Goal: Information Seeking & Learning: Learn about a topic

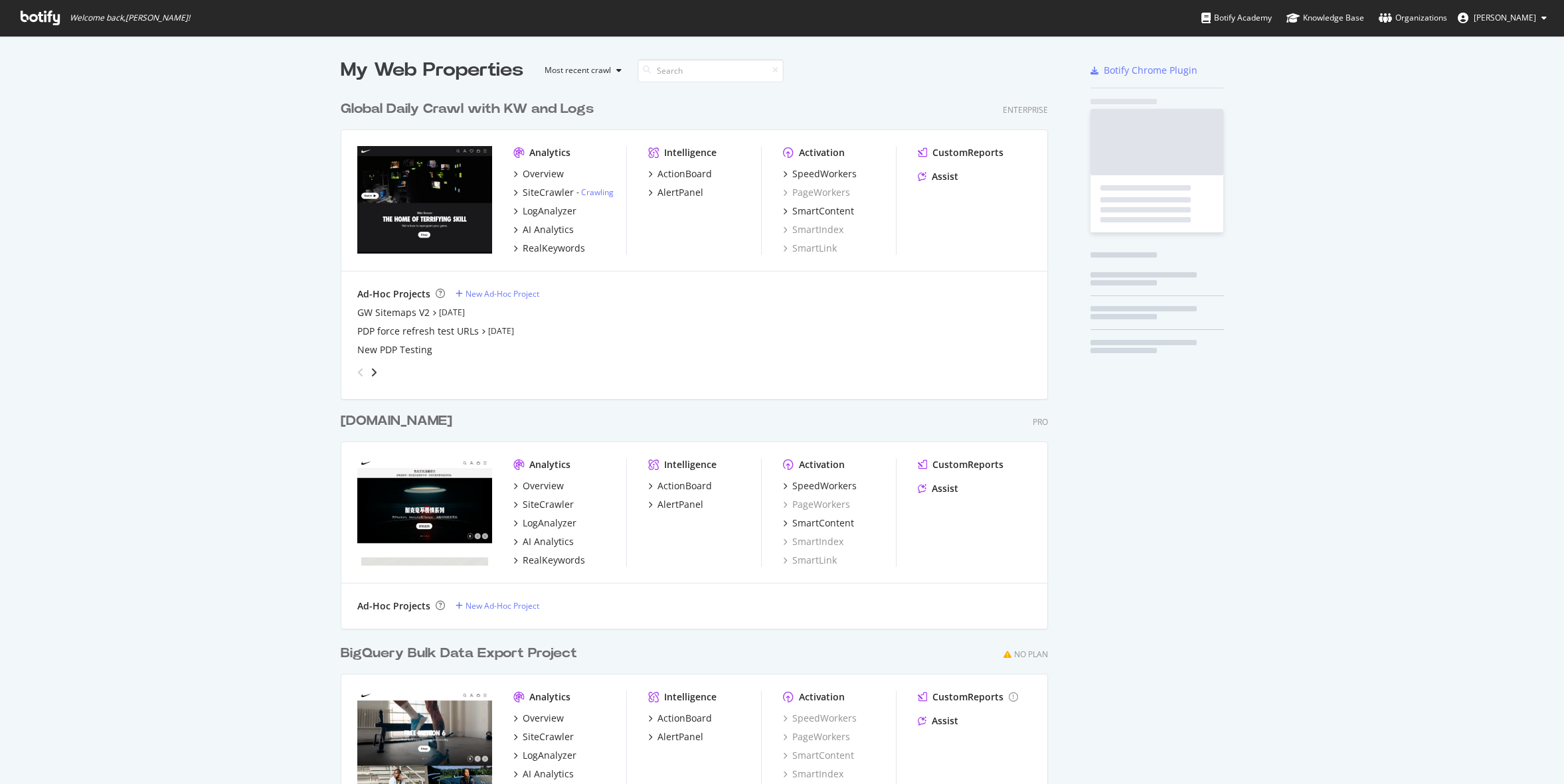
scroll to position [777, 718]
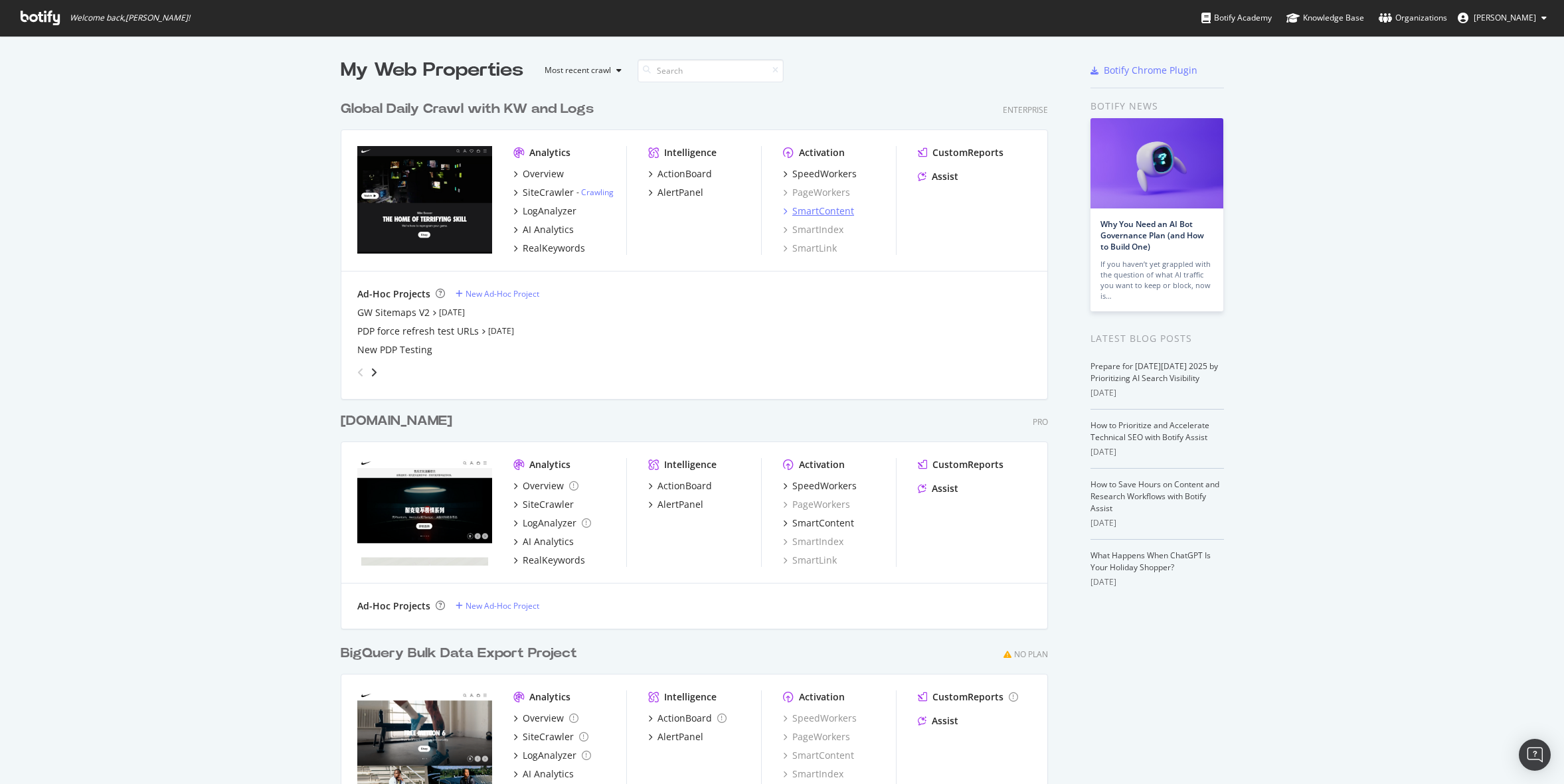
click at [817, 207] on div "SmartContent" at bounding box center [823, 211] width 62 height 13
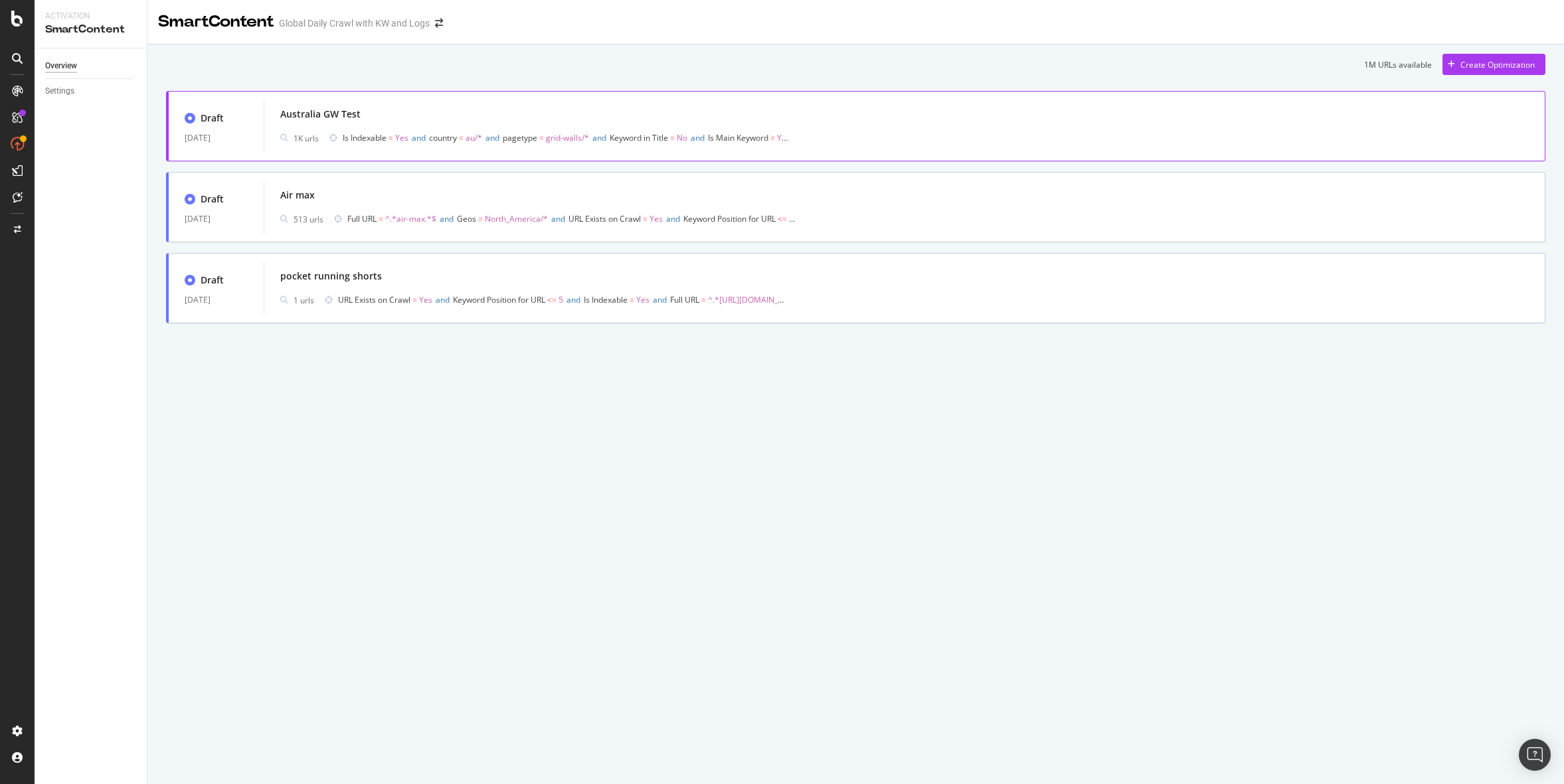
click at [499, 135] on span "and" at bounding box center [492, 137] width 14 height 11
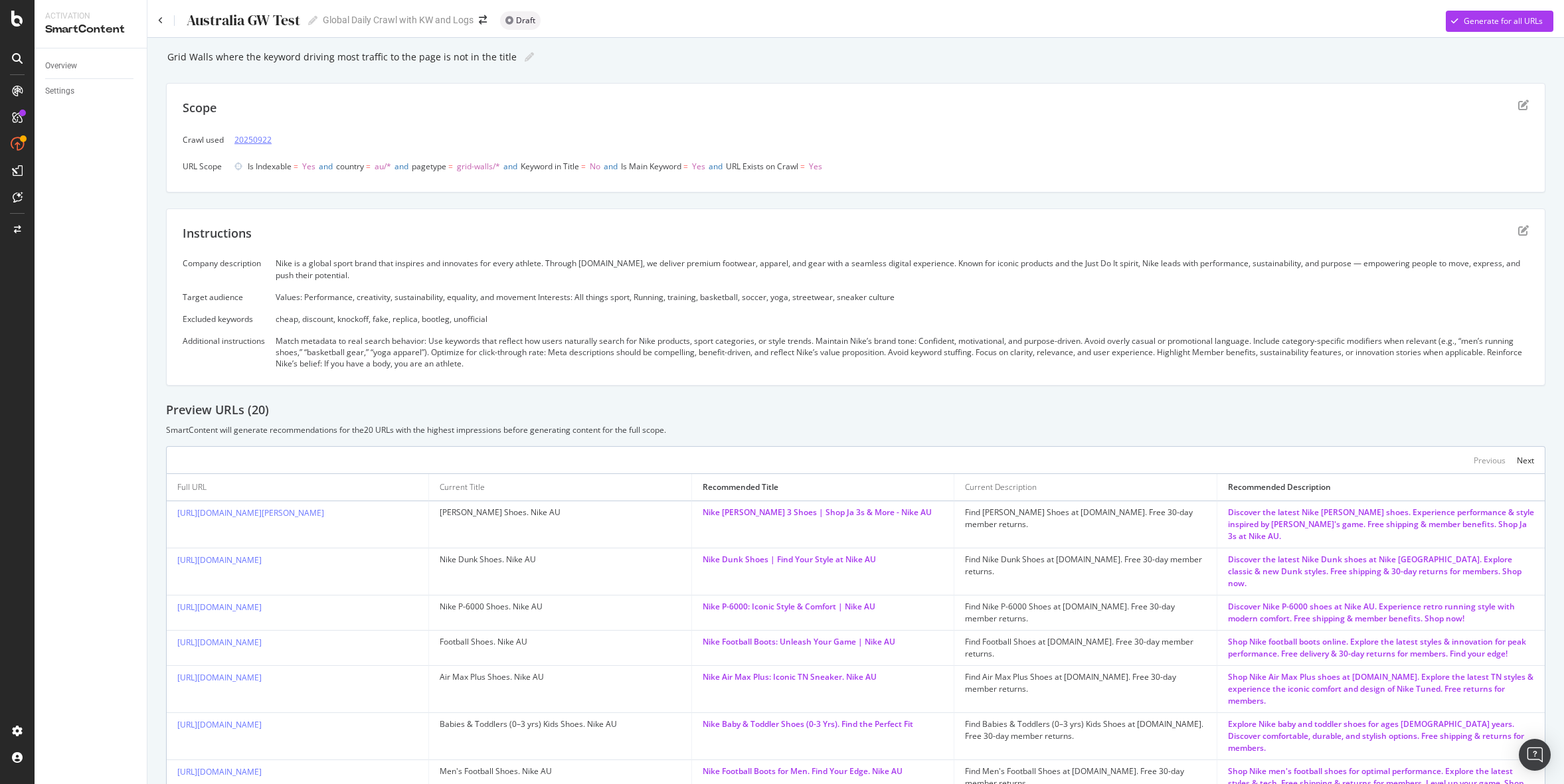
click at [267, 134] on link "20250922" at bounding box center [252, 139] width 37 height 14
click at [1524, 104] on icon "edit" at bounding box center [1524, 105] width 11 height 11
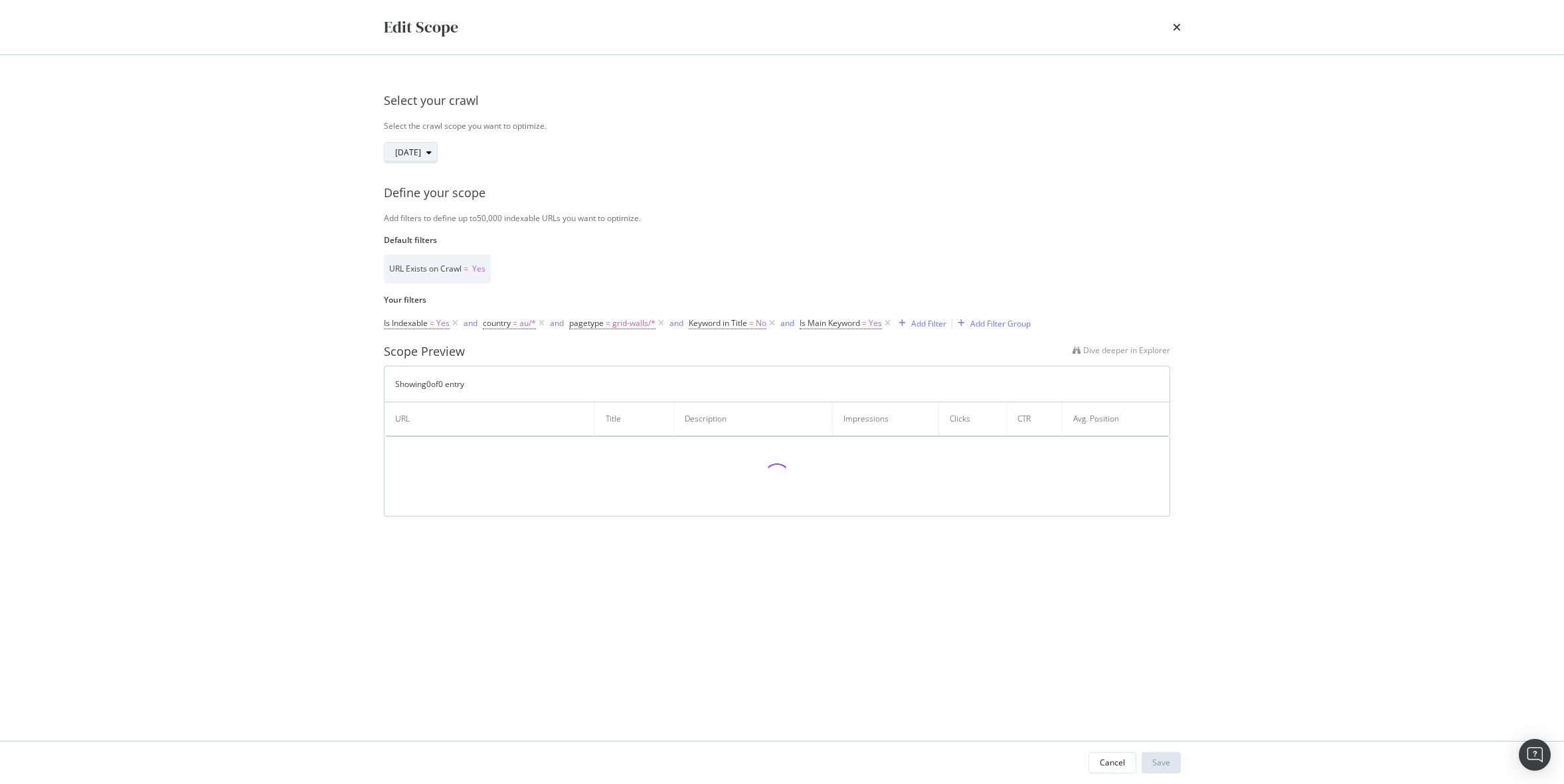
click at [421, 147] on span "[DATE]" at bounding box center [408, 152] width 26 height 11
click at [457, 203] on div "[DATE]" at bounding box center [464, 201] width 122 height 12
click at [421, 144] on div "[DATE]" at bounding box center [416, 153] width 42 height 19
click at [435, 224] on div "[DATE]" at bounding box center [464, 225] width 122 height 12
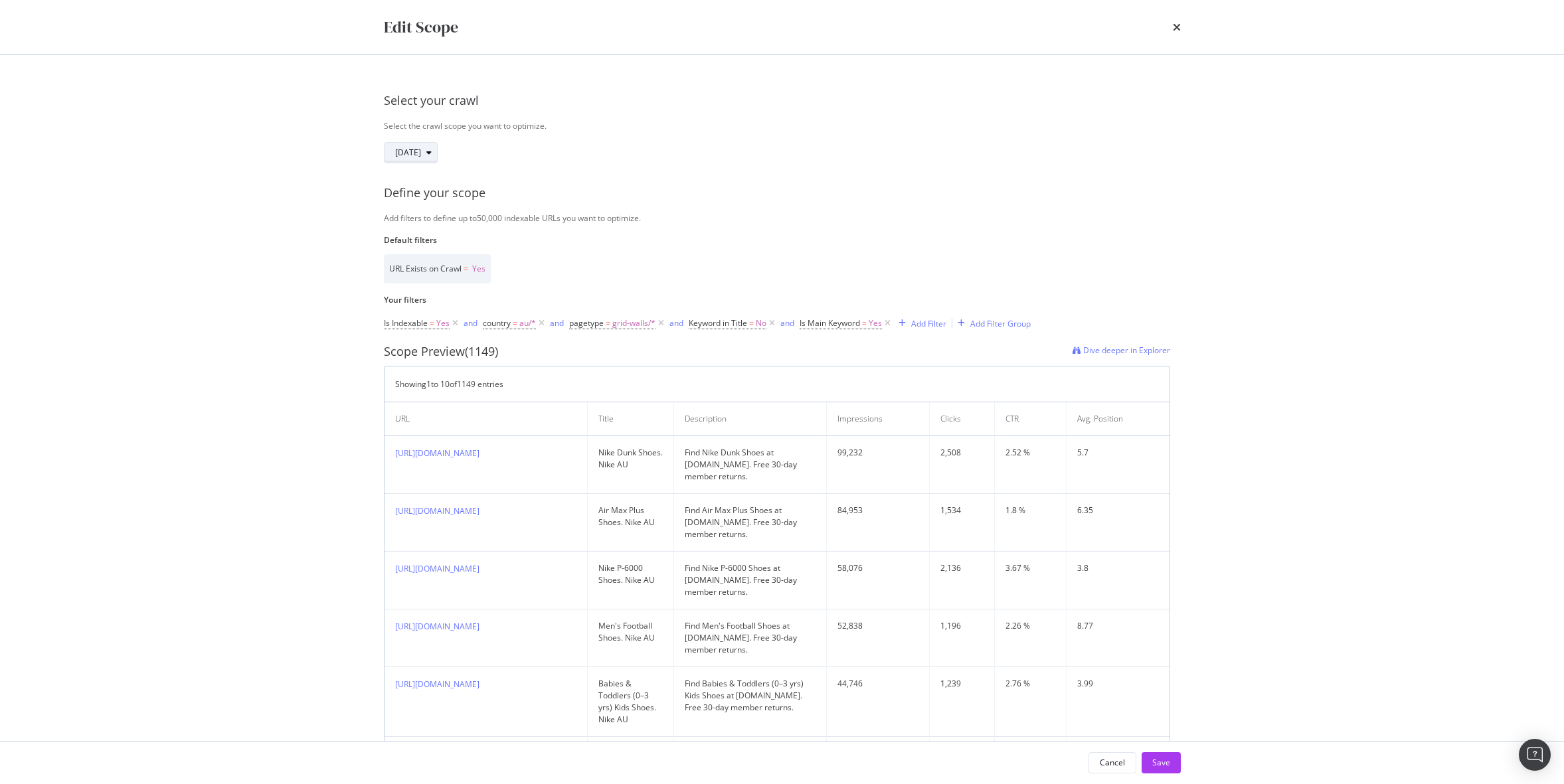
click at [421, 155] on span "[DATE]" at bounding box center [408, 152] width 26 height 11
click at [476, 209] on div "[DATE]" at bounding box center [464, 206] width 122 height 12
click at [421, 149] on span "[DATE]" at bounding box center [408, 152] width 26 height 11
click at [457, 226] on div "[DATE]" at bounding box center [464, 225] width 122 height 12
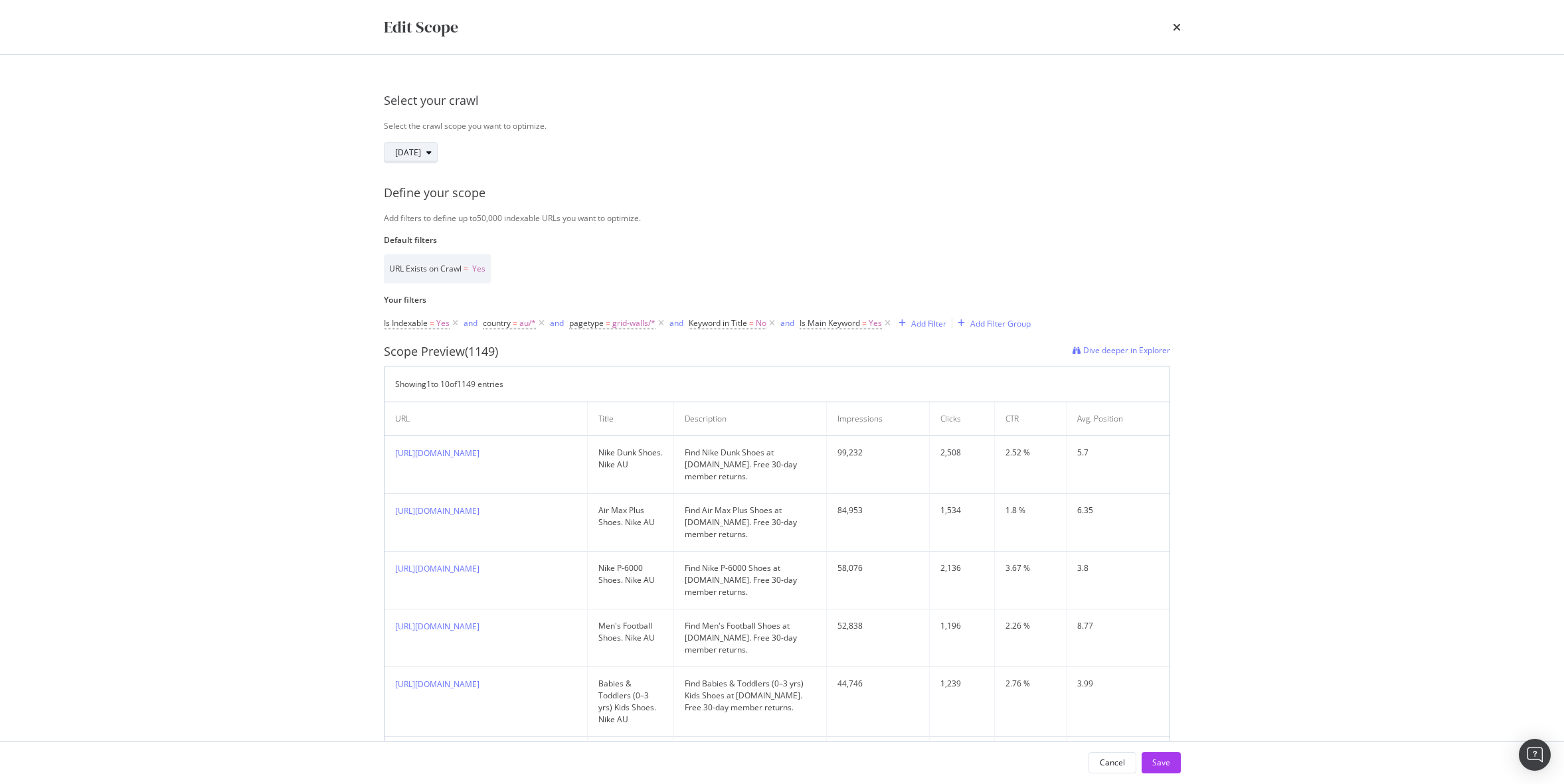
click at [417, 161] on div "[DATE]" at bounding box center [416, 153] width 42 height 19
click at [454, 242] on div "[DATE]" at bounding box center [464, 240] width 122 height 12
click at [421, 150] on span "[DATE]" at bounding box center [408, 152] width 26 height 11
click at [444, 230] on div "[DATE] 1.7M URLs" at bounding box center [497, 225] width 209 height 20
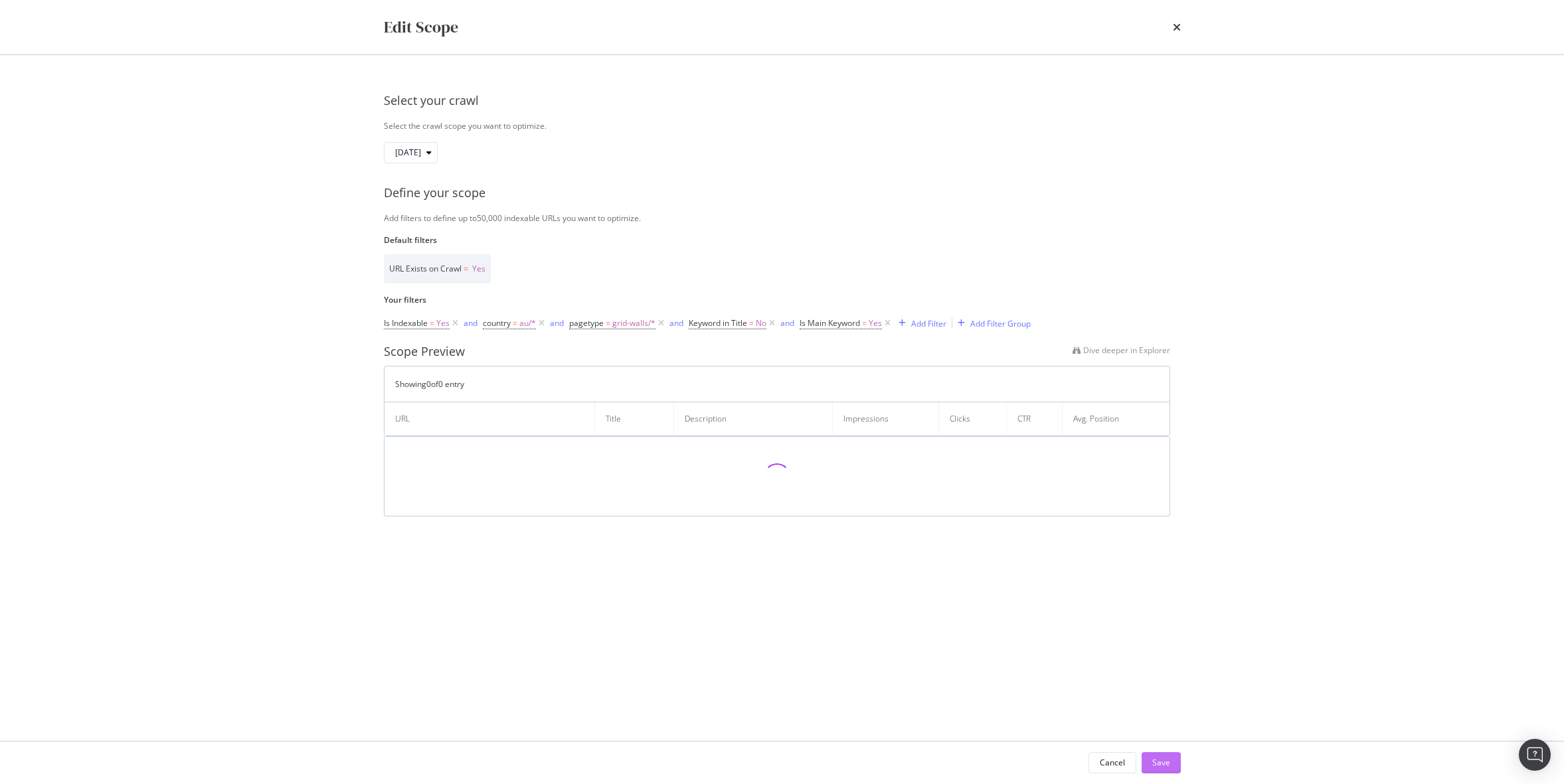
click at [1163, 767] on div "Save" at bounding box center [1161, 762] width 18 height 11
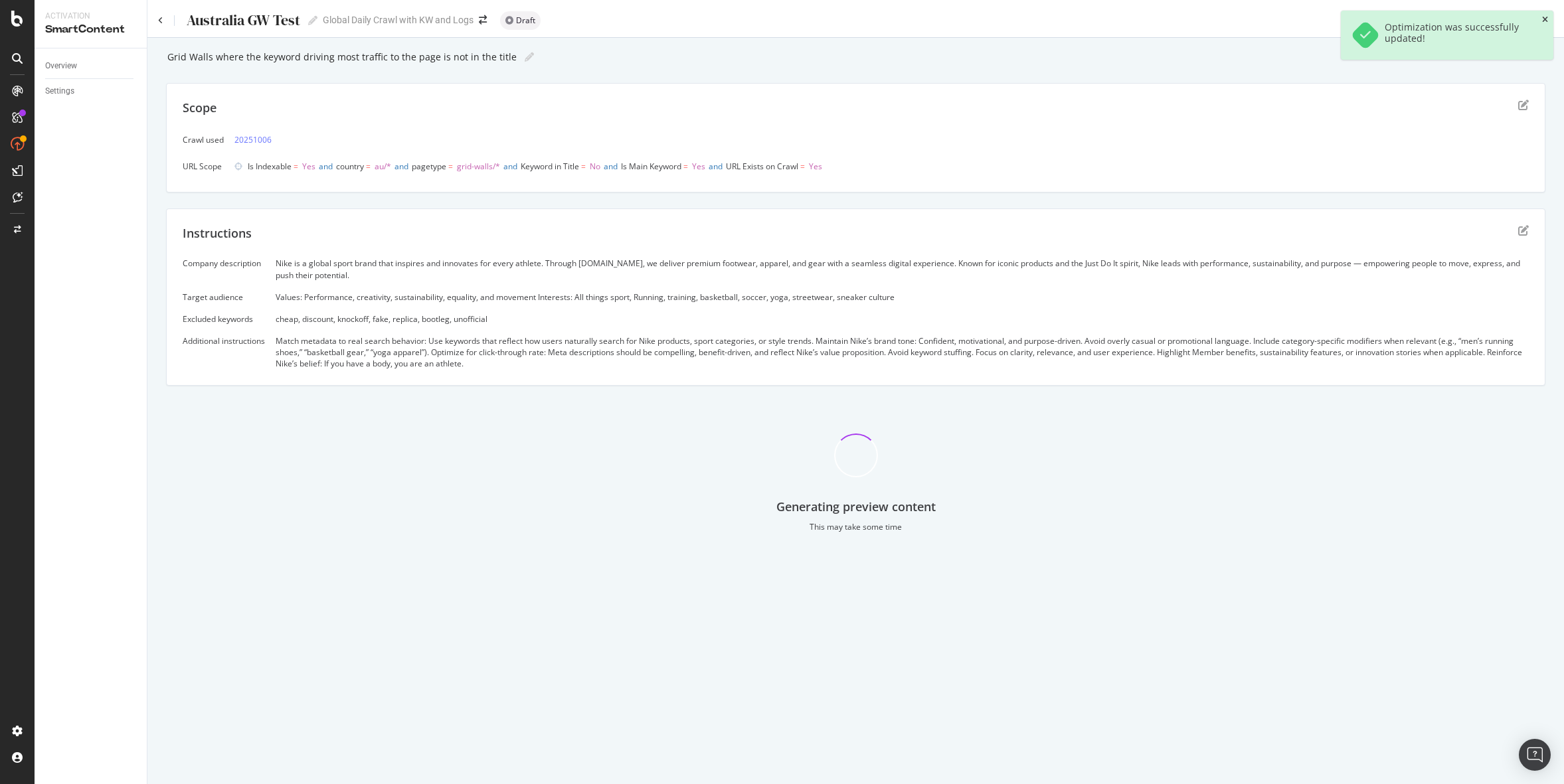
click at [1544, 21] on icon "close toast" at bounding box center [1544, 20] width 6 height 8
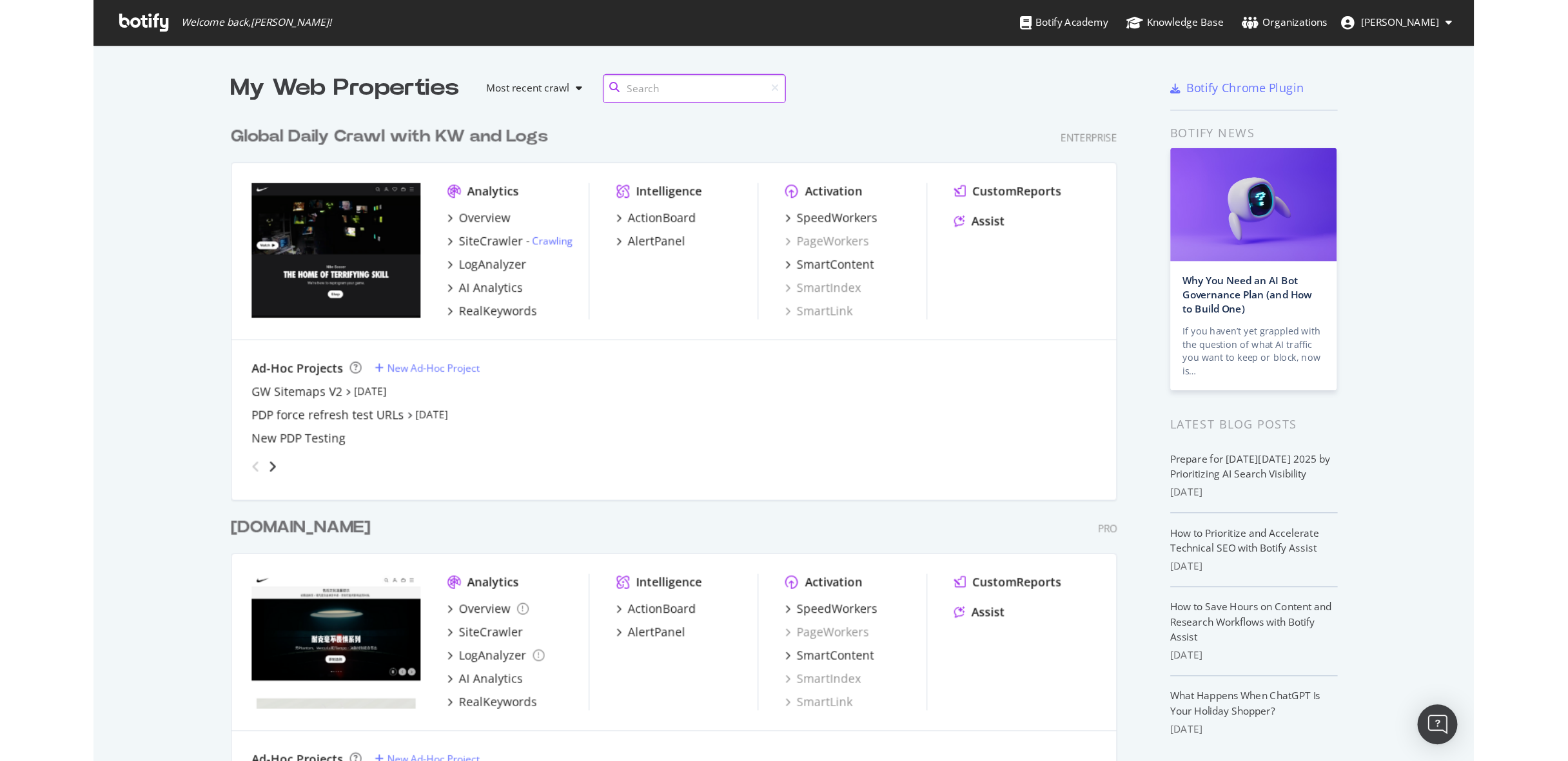
scroll to position [761, 1568]
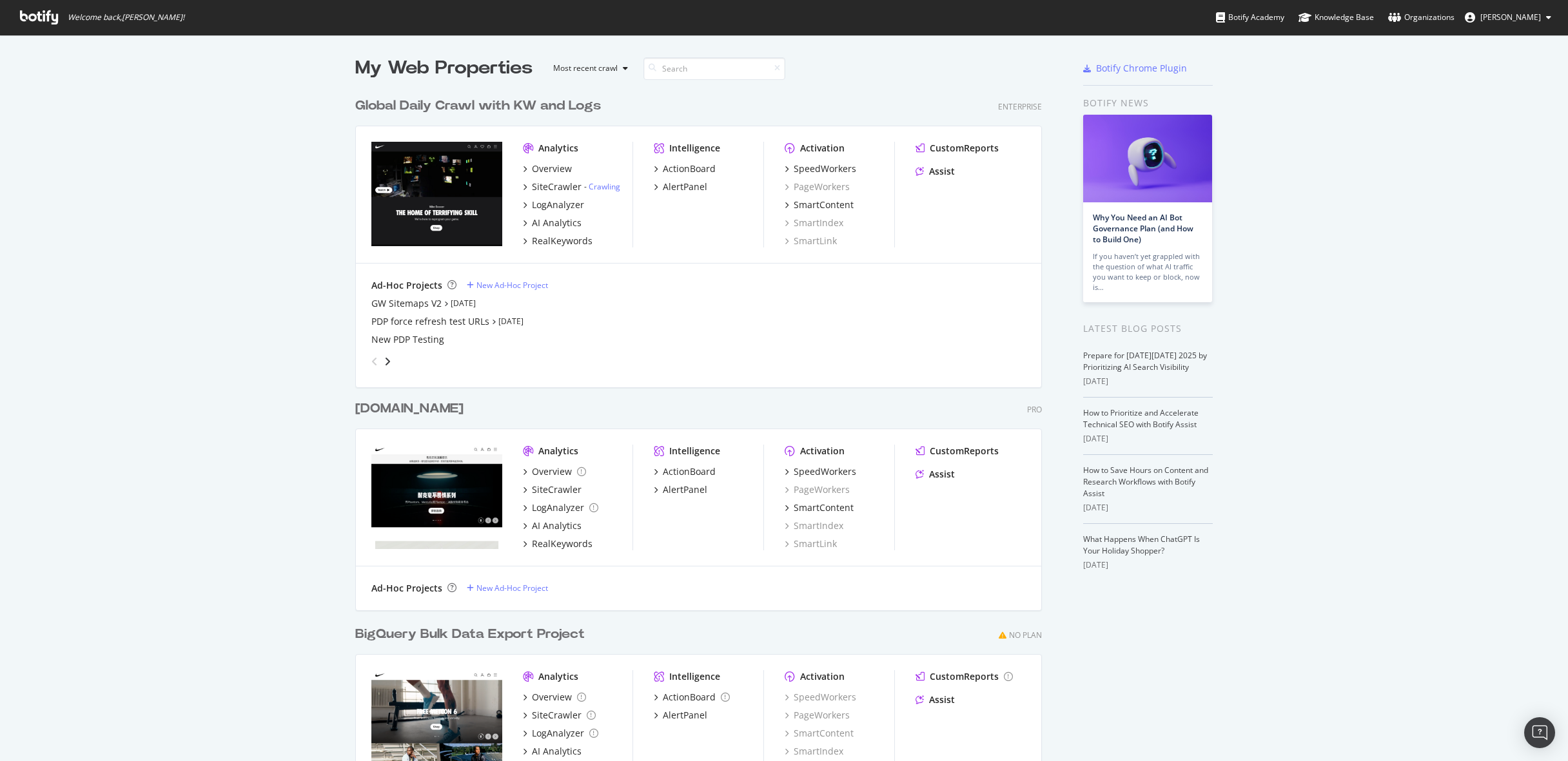
click at [1384, 244] on div "My Web Properties Most recent crawl Global Daily Crawl with KW and Logs Enterpr…" at bounding box center [784, 445] width 1568 height 821
click at [1323, 432] on div "My Web Properties Most recent crawl Global Daily Crawl with KW and Logs Enterpr…" at bounding box center [784, 445] width 1568 height 821
click at [421, 301] on div "GW Sitemaps V2" at bounding box center [406, 304] width 71 height 13
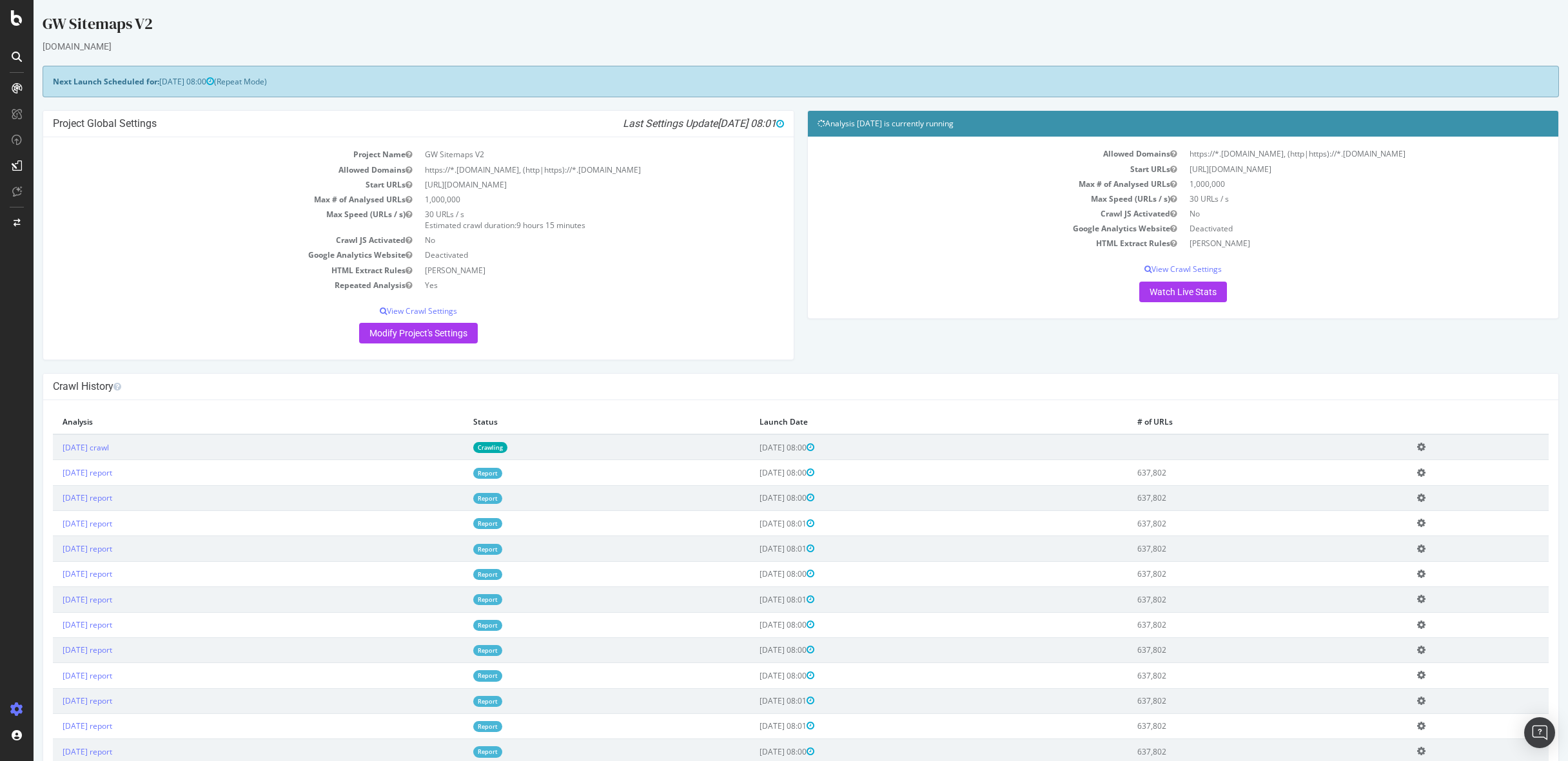
click at [110, 473] on link "2025 Oct. 7th report" at bounding box center [88, 472] width 50 height 11
